Goal: Information Seeking & Learning: Learn about a topic

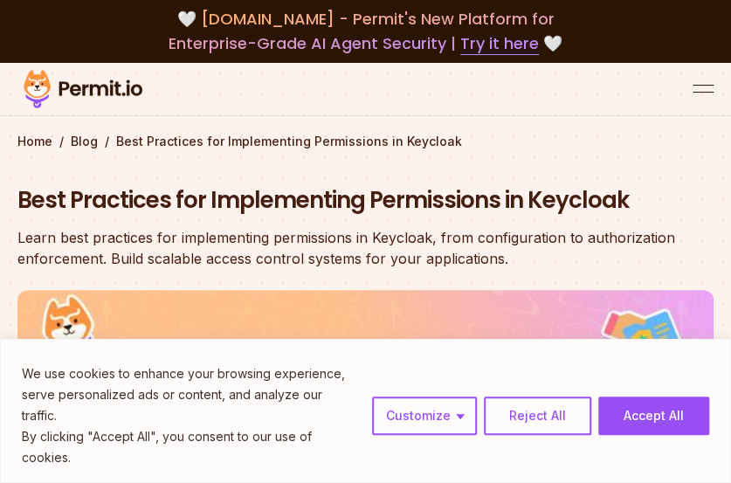
click at [507, 161] on div "Home / Blog / Best Practices for Implementing Permissions in Keycloak Best Prac…" at bounding box center [365, 447] width 696 height 628
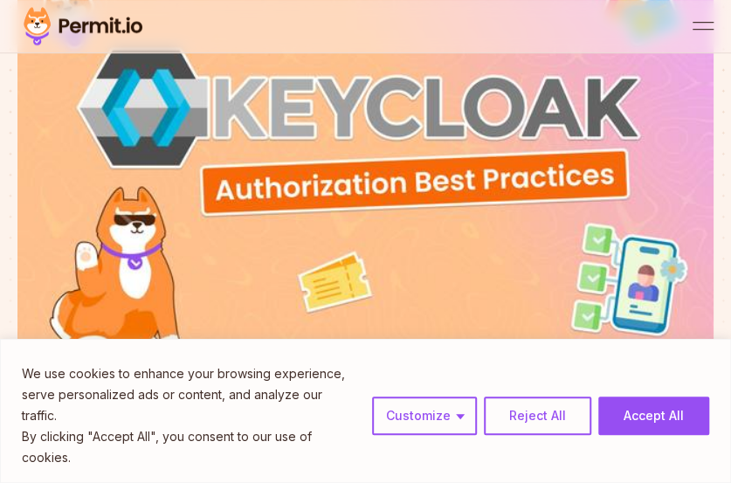
scroll to position [349, 0]
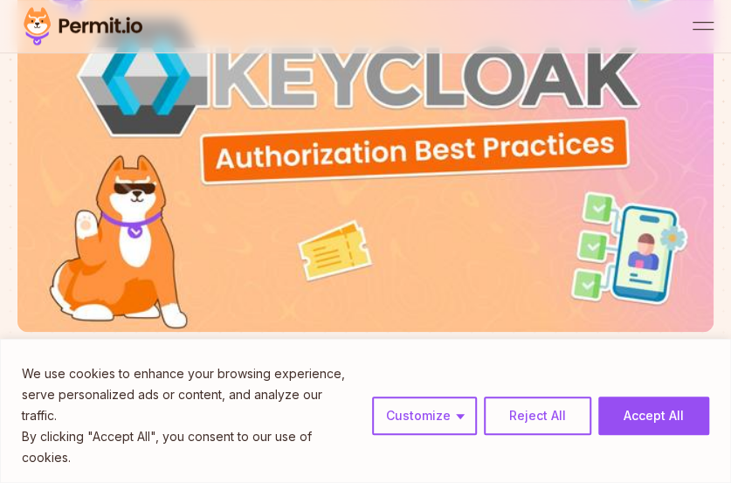
click at [518, 435] on button "Reject All" at bounding box center [537, 415] width 107 height 38
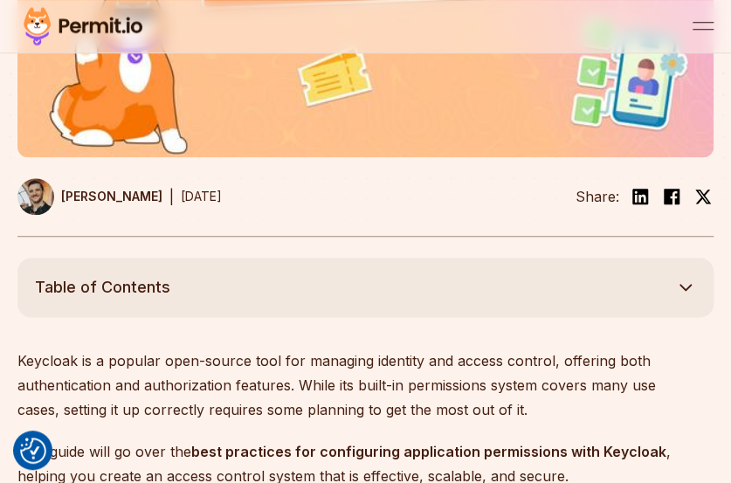
scroll to position [611, 0]
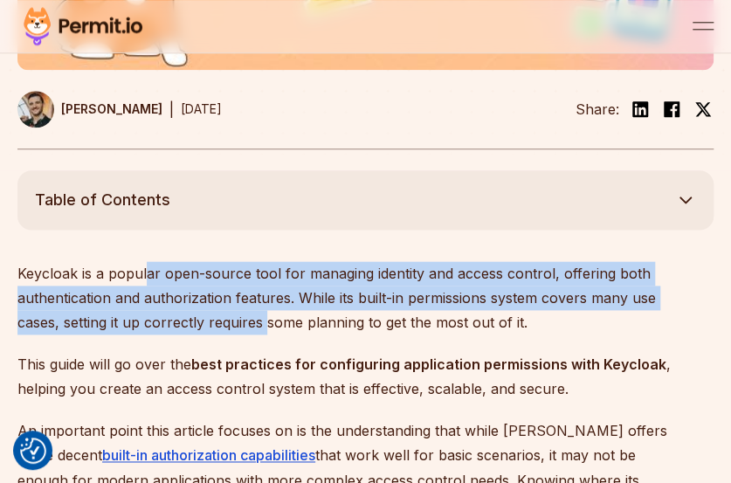
drag, startPoint x: 256, startPoint y: 265, endPoint x: 265, endPoint y: 329, distance: 65.3
click at [265, 329] on p "Keycloak is a popular open-source tool for managing identity and access control…" at bounding box center [352, 297] width 671 height 73
click at [269, 327] on p "Keycloak is a popular open-source tool for managing identity and access control…" at bounding box center [352, 297] width 671 height 73
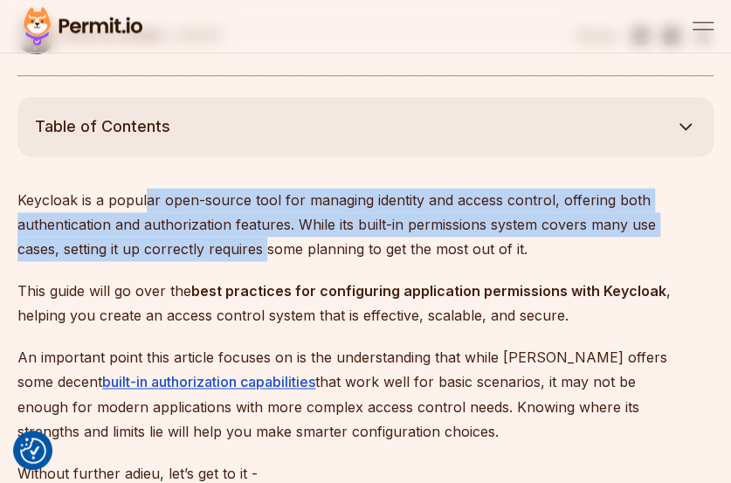
scroll to position [699, 0]
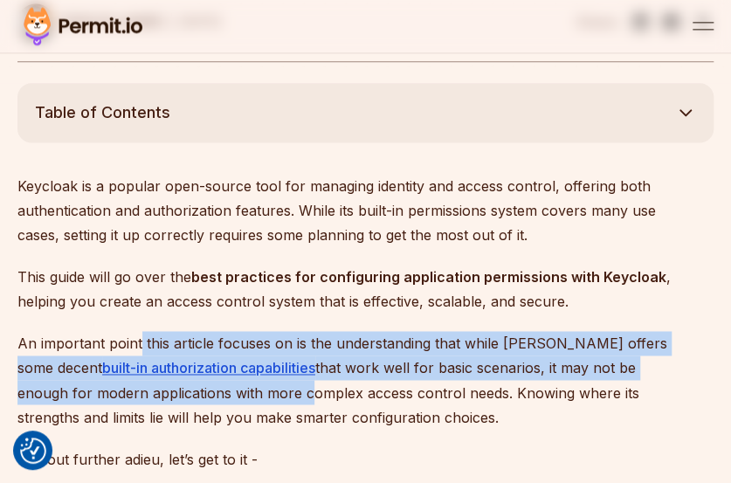
drag, startPoint x: 224, startPoint y: 334, endPoint x: 224, endPoint y: 396, distance: 61.1
click at [224, 396] on p "An important point this article focuses on is the understanding that while [PER…" at bounding box center [352, 380] width 671 height 98
click at [225, 396] on p "An important point this article focuses on is the understanding that while [PER…" at bounding box center [352, 380] width 671 height 98
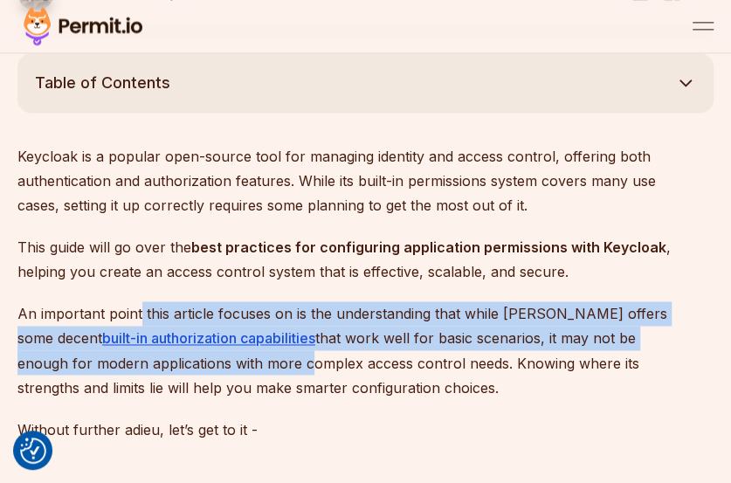
scroll to position [873, 0]
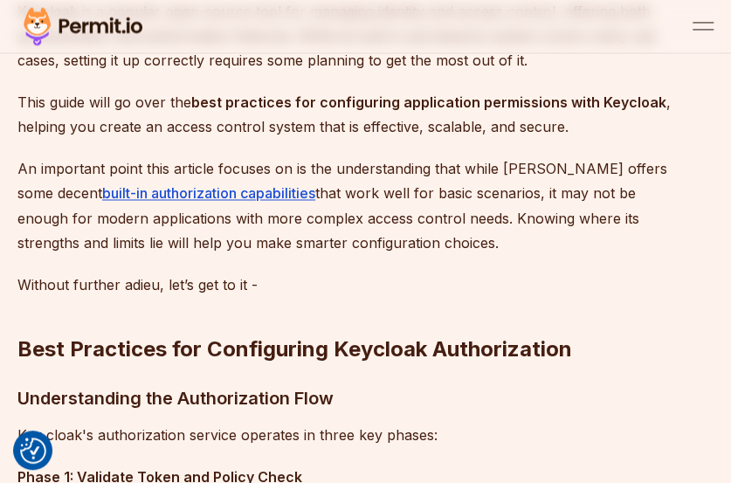
click at [176, 320] on h2 "Best Practices for Configuring Keycloak Authorization" at bounding box center [352, 314] width 671 height 98
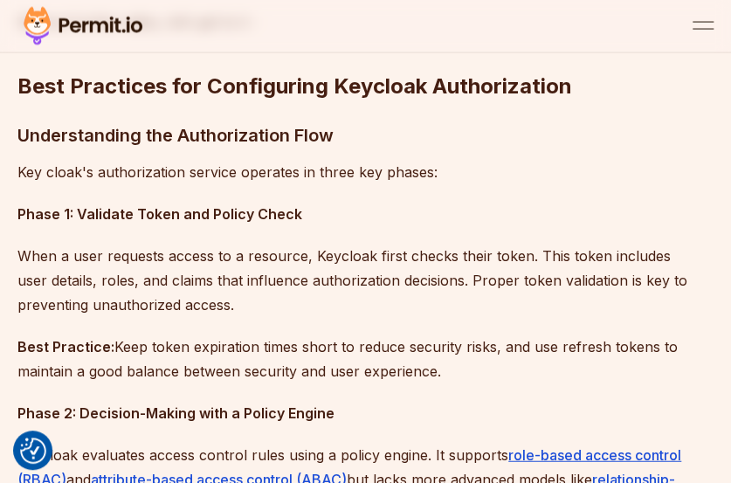
scroll to position [1223, 0]
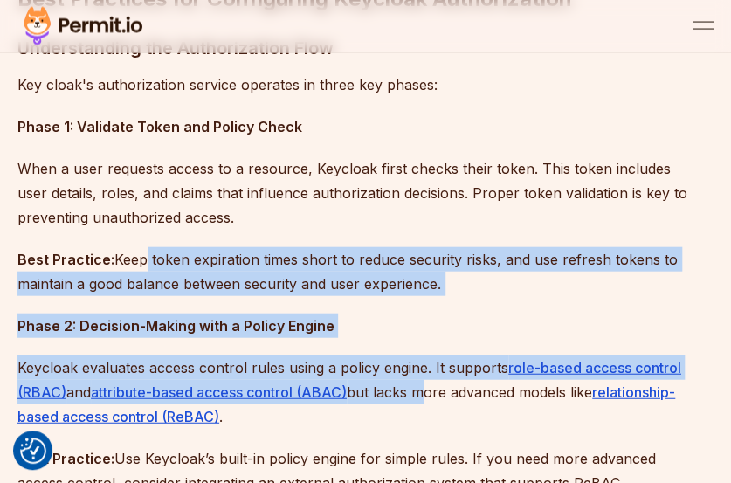
drag, startPoint x: 276, startPoint y: 256, endPoint x: 424, endPoint y: 390, distance: 200.3
click at [424, 390] on p "Keycloak evaluates access control rules using a policy engine. It supports role…" at bounding box center [352, 391] width 671 height 73
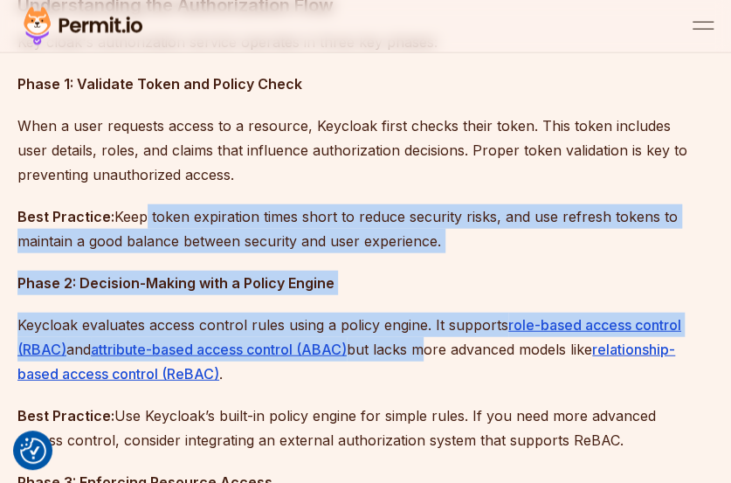
scroll to position [1397, 0]
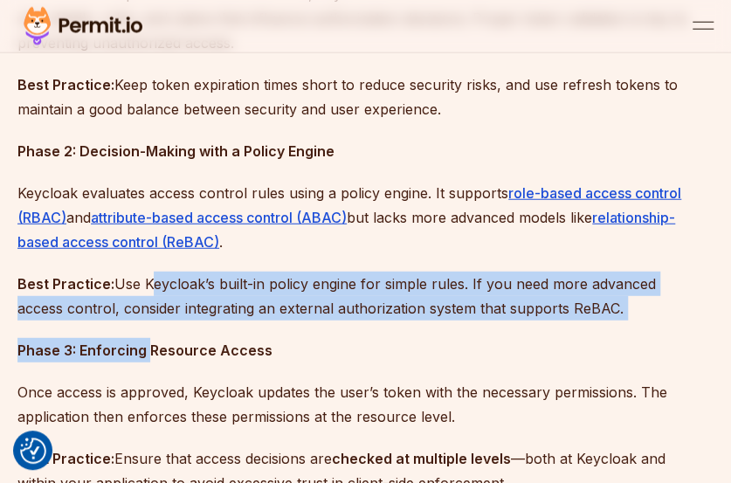
drag, startPoint x: 173, startPoint y: 291, endPoint x: 147, endPoint y: 355, distance: 68.9
click at [147, 355] on strong "Phase 3: Enforcing Resource Access" at bounding box center [144, 349] width 255 height 17
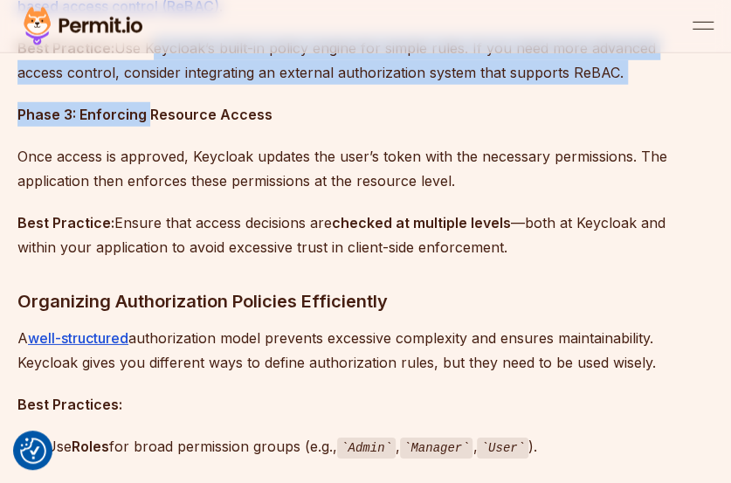
scroll to position [1572, 0]
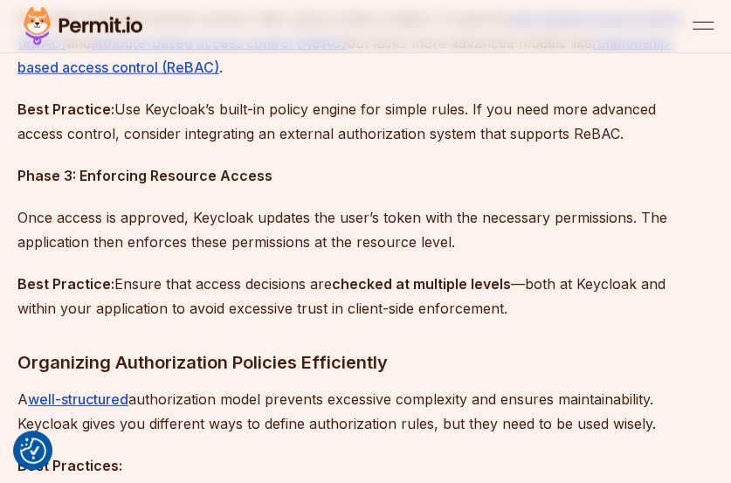
click at [99, 205] on p "Once access is approved, Keycloak updates the user’s token with the necessary p…" at bounding box center [352, 229] width 671 height 49
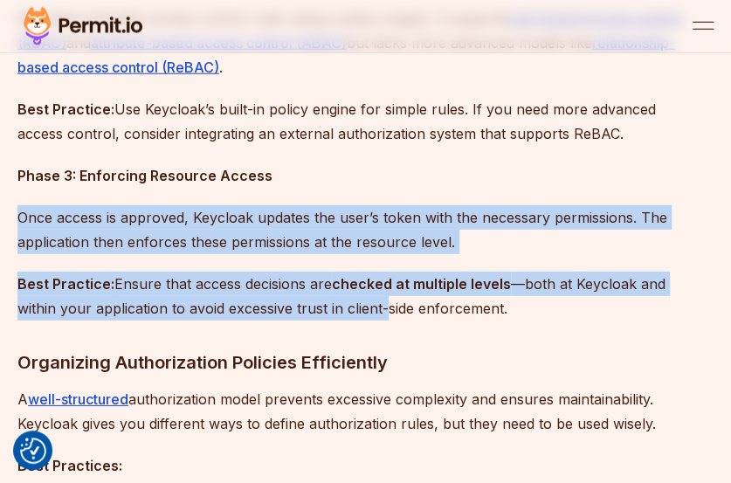
drag, startPoint x: 41, startPoint y: 219, endPoint x: 386, endPoint y: 310, distance: 356.7
click at [387, 308] on p "Best Practice: Ensure that access decisions are checked at multiple levels —bot…" at bounding box center [352, 296] width 671 height 49
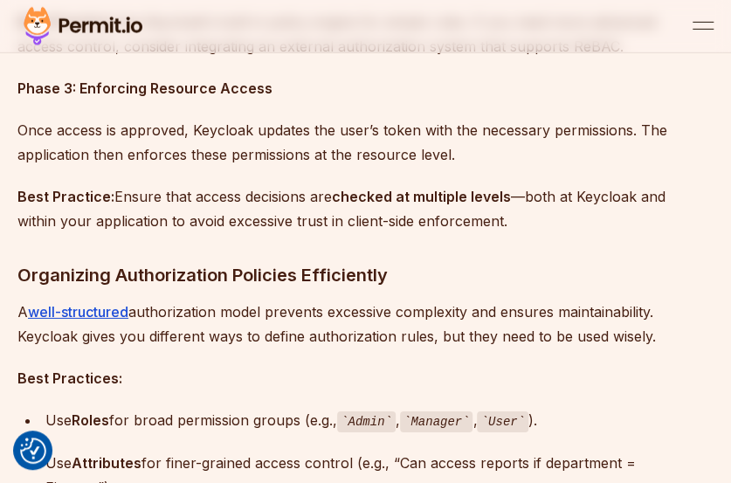
click at [169, 301] on p "A well-structured authorization model prevents excessive complexity and ensures…" at bounding box center [352, 324] width 671 height 49
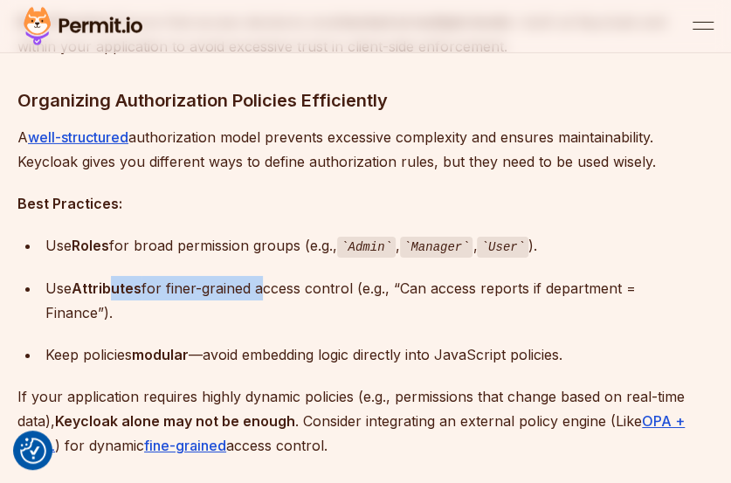
drag, startPoint x: 134, startPoint y: 298, endPoint x: 257, endPoint y: 294, distance: 122.3
click at [257, 294] on div "Use Attributes for finer-grained access control (e.g., “Can access reports if d…" at bounding box center [366, 300] width 643 height 49
click at [257, 293] on div "Use Attributes for finer-grained access control (e.g., “Can access reports if d…" at bounding box center [366, 300] width 643 height 49
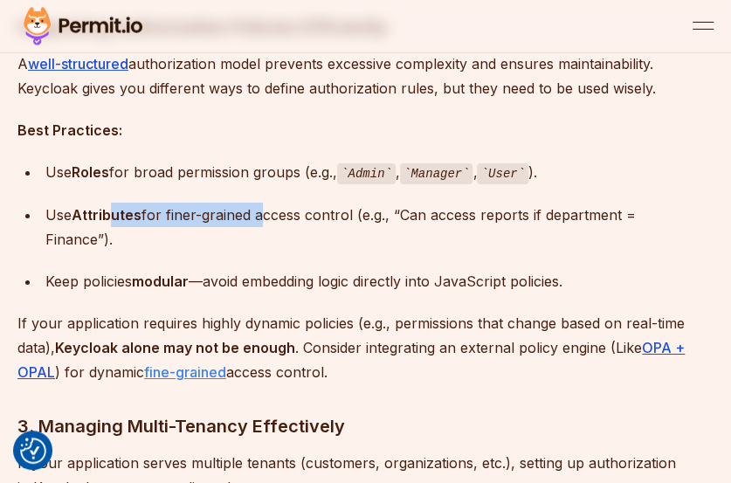
scroll to position [1921, 0]
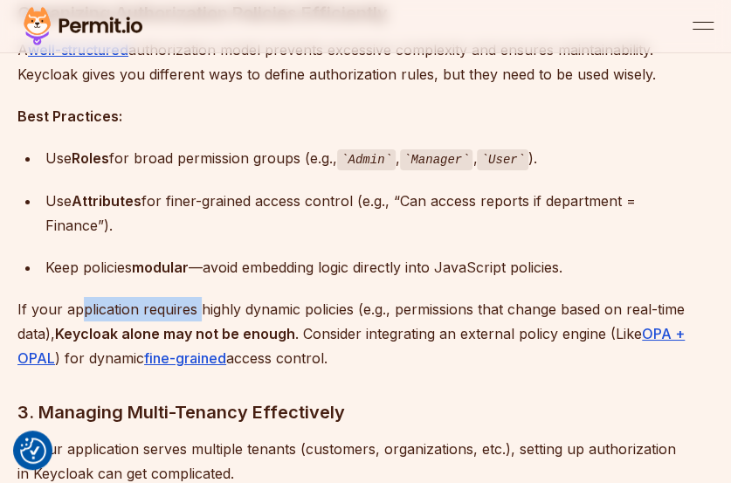
drag, startPoint x: 89, startPoint y: 314, endPoint x: 195, endPoint y: 320, distance: 105.8
click at [196, 319] on p "If your application requires highly dynamic policies (e.g., permissions that ch…" at bounding box center [352, 333] width 671 height 73
click at [191, 320] on p "If your application requires highly dynamic policies (e.g., permissions that ch…" at bounding box center [352, 333] width 671 height 73
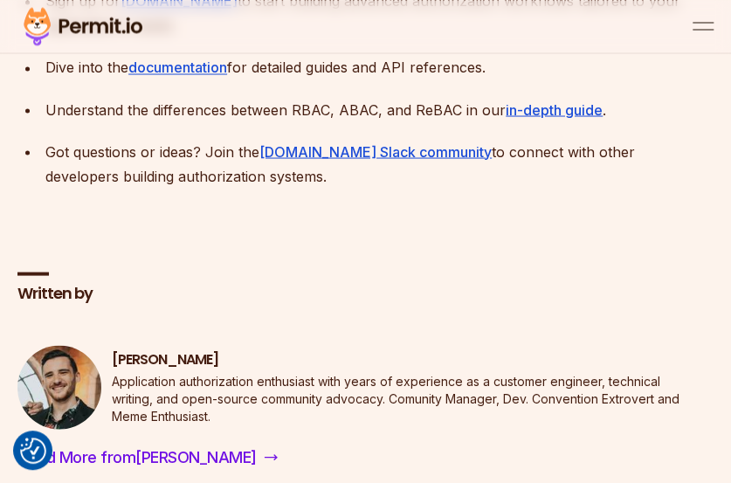
scroll to position [5502, 0]
